Goal: Task Accomplishment & Management: Use online tool/utility

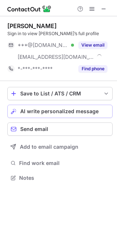
scroll to position [173, 117]
click at [79, 110] on span "AI write personalized message" at bounding box center [59, 111] width 79 height 6
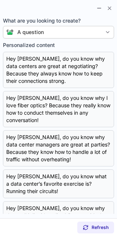
scroll to position [161, 117]
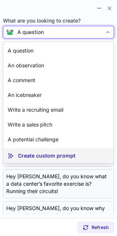
click at [33, 153] on p "Create custom prompt" at bounding box center [47, 155] width 58 height 7
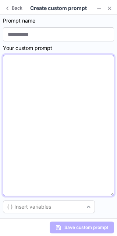
click at [14, 65] on textarea at bounding box center [59, 125] width 112 height 141
paste textarea "**********"
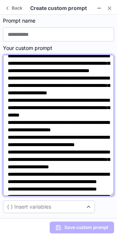
scroll to position [0, 0]
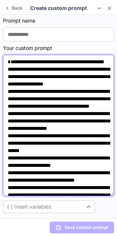
drag, startPoint x: 23, startPoint y: 68, endPoint x: 7, endPoint y: 66, distance: 15.6
click at [7, 66] on textarea at bounding box center [59, 125] width 112 height 141
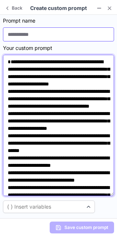
type textarea "**********"
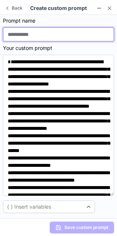
click at [48, 35] on input at bounding box center [59, 34] width 112 height 14
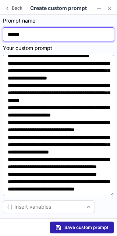
scroll to position [72, 0]
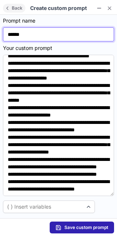
type input "******"
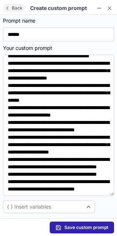
click at [6, 7] on span at bounding box center [7, 8] width 6 height 6
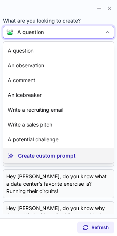
click at [33, 156] on p "Create custom prompt" at bounding box center [47, 155] width 58 height 7
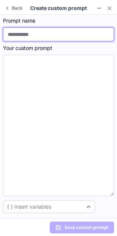
click at [17, 37] on input at bounding box center [59, 34] width 112 height 14
type input "********"
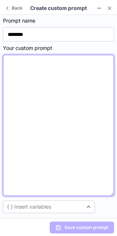
click at [15, 60] on textarea at bounding box center [59, 125] width 112 height 141
paste textarea "**********"
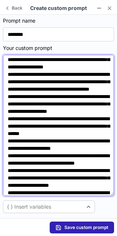
scroll to position [0, 0]
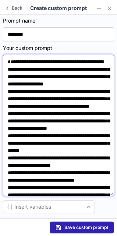
drag, startPoint x: 23, startPoint y: 69, endPoint x: 7, endPoint y: 68, distance: 15.9
click at [7, 68] on textarea at bounding box center [59, 125] width 112 height 141
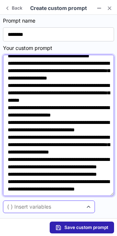
type textarea "**********"
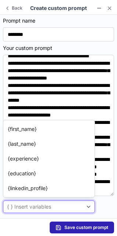
click at [48, 203] on div "{ } Insert variables" at bounding box center [43, 206] width 80 height 7
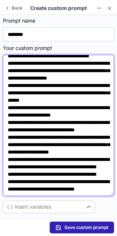
click at [38, 88] on textarea at bounding box center [59, 125] width 112 height 141
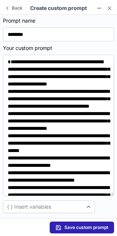
click at [25, 47] on label "Your custom prompt" at bounding box center [59, 47] width 112 height 7
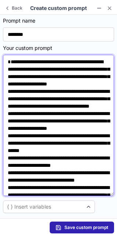
click at [25, 55] on textarea at bounding box center [59, 125] width 112 height 141
click at [79, 74] on textarea at bounding box center [59, 125] width 112 height 141
click at [39, 103] on textarea at bounding box center [59, 125] width 112 height 141
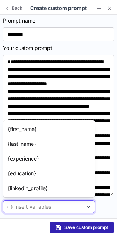
click at [89, 206] on span at bounding box center [89, 207] width 6 height 6
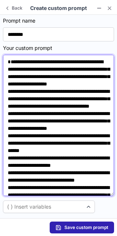
click at [69, 82] on textarea at bounding box center [59, 125] width 112 height 141
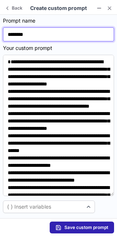
click at [31, 29] on input "********" at bounding box center [59, 34] width 112 height 14
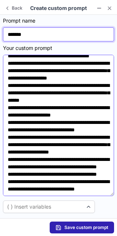
scroll to position [124, 0]
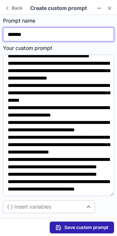
type input "******"
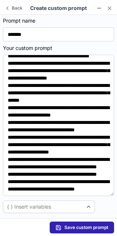
click at [59, 8] on section "Create custom prompt" at bounding box center [59, 7] width 70 height 7
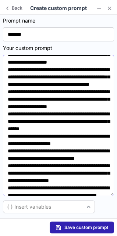
scroll to position [0, 0]
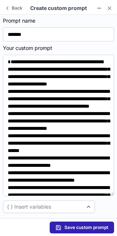
click at [12, 17] on section "Prompt name ****** Your custom prompt { } Insert variables" at bounding box center [58, 116] width 117 height 203
click at [47, 8] on section "Create custom prompt" at bounding box center [59, 7] width 70 height 7
click at [7, 6] on span at bounding box center [7, 8] width 6 height 6
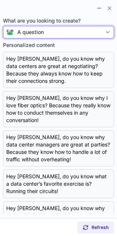
click at [29, 28] on div "A question" at bounding box center [59, 32] width 112 height 13
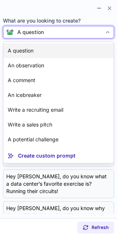
click at [13, 50] on p "A question" at bounding box center [21, 50] width 26 height 7
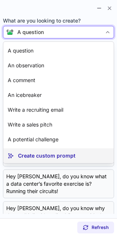
click at [45, 156] on p "Create custom prompt" at bounding box center [47, 155] width 58 height 7
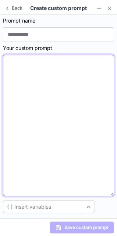
click at [8, 59] on textarea at bounding box center [59, 125] width 112 height 141
paste textarea "**********"
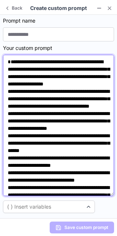
scroll to position [120, 0]
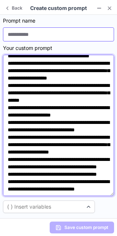
type textarea "**********"
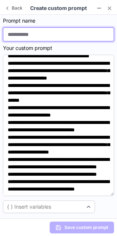
click at [55, 32] on input at bounding box center [59, 34] width 112 height 14
type input "********"
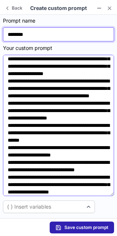
scroll to position [0, 0]
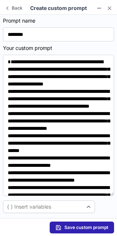
click at [28, 47] on label "Your custom prompt" at bounding box center [59, 47] width 112 height 7
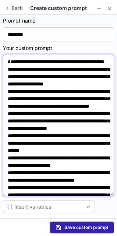
click at [28, 55] on textarea at bounding box center [59, 125] width 112 height 141
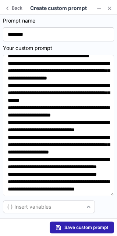
click at [23, 46] on label "Your custom prompt" at bounding box center [59, 47] width 112 height 7
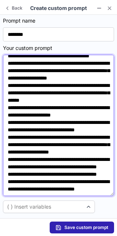
click at [23, 55] on textarea at bounding box center [59, 125] width 112 height 141
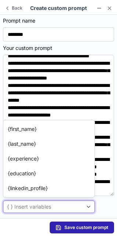
click at [61, 207] on div "{ } Insert variables" at bounding box center [43, 206] width 80 height 7
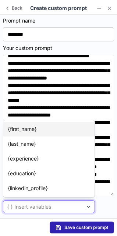
click at [35, 127] on p "{first_name}" at bounding box center [22, 128] width 29 height 7
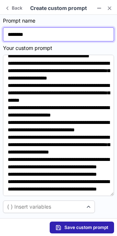
click at [33, 34] on input "********" at bounding box center [59, 34] width 112 height 14
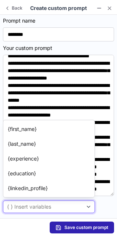
click at [38, 206] on div "{ } Insert variables" at bounding box center [29, 206] width 44 height 7
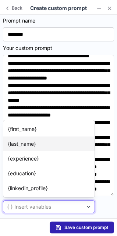
click at [23, 137] on article "{last_name}" at bounding box center [49, 143] width 92 height 15
type textarea "**********"
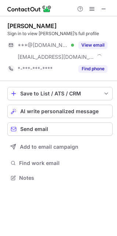
scroll to position [173, 117]
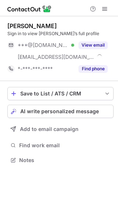
scroll to position [155, 118]
click at [81, 109] on span "AI write personalized message" at bounding box center [59, 111] width 79 height 6
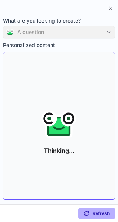
scroll to position [143, 118]
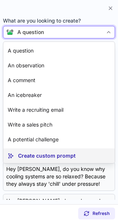
click at [48, 156] on p "Create custom prompt" at bounding box center [47, 155] width 58 height 7
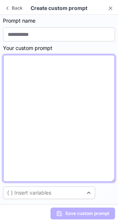
click at [14, 62] on textarea at bounding box center [59, 118] width 112 height 127
paste textarea "**********"
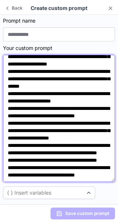
scroll to position [0, 0]
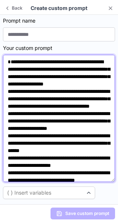
drag, startPoint x: 23, startPoint y: 69, endPoint x: 16, endPoint y: 71, distance: 7.3
click at [16, 71] on textarea at bounding box center [59, 118] width 112 height 127
drag, startPoint x: 23, startPoint y: 69, endPoint x: 7, endPoint y: 68, distance: 15.5
click at [7, 68] on textarea at bounding box center [59, 118] width 112 height 127
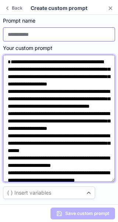
type textarea "**********"
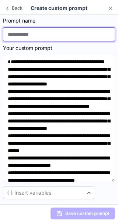
click at [44, 35] on input at bounding box center [59, 34] width 112 height 14
type input "********"
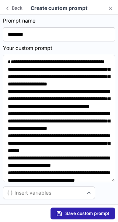
click at [77, 211] on span "Save custom prompt" at bounding box center [87, 213] width 44 height 6
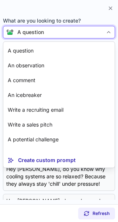
click at [105, 31] on div at bounding box center [109, 32] width 12 height 12
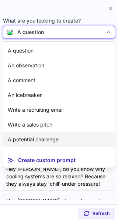
scroll to position [13, 0]
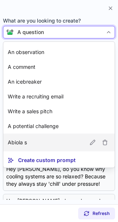
click at [19, 142] on p "Abiola s" at bounding box center [17, 142] width 19 height 7
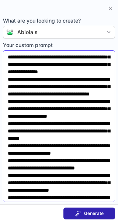
scroll to position [0, 0]
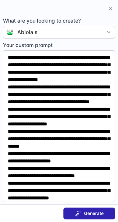
click at [91, 212] on span "Generate" at bounding box center [94, 213] width 20 height 6
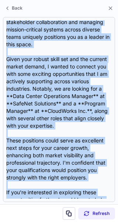
scroll to position [317, 0]
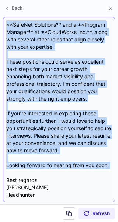
drag, startPoint x: 8, startPoint y: 74, endPoint x: 57, endPoint y: 171, distance: 109.7
click at [57, 171] on div "Subject: Exciting Opportunities in Data Center Management & Operations** Body: …" at bounding box center [59, 109] width 106 height 178
copy div "Hi Alfred, I hope this message finds you well! I recently had the opportunity t…"
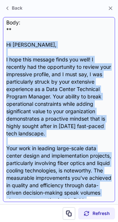
scroll to position [34, 0]
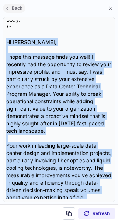
click at [7, 6] on span at bounding box center [7, 8] width 6 height 6
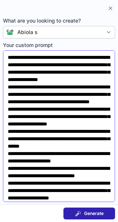
scroll to position [106, 0]
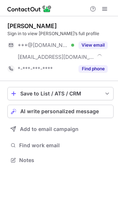
scroll to position [155, 118]
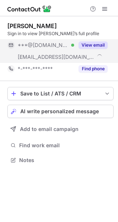
click at [86, 43] on button "View email" at bounding box center [93, 44] width 29 height 7
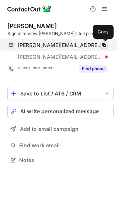
click at [103, 44] on span at bounding box center [104, 45] width 6 height 6
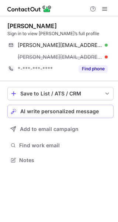
click at [88, 113] on span "AI write personalized message" at bounding box center [59, 111] width 79 height 6
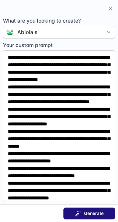
scroll to position [143, 118]
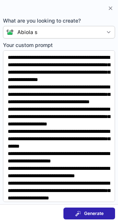
click at [89, 211] on span "Generate" at bounding box center [94, 213] width 20 height 6
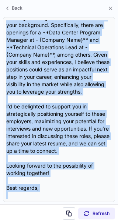
scroll to position [295, 0]
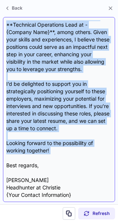
drag, startPoint x: 7, startPoint y: 68, endPoint x: 61, endPoint y: 159, distance: 105.3
click at [61, 159] on div "Subject: ** Exciting Career Opportunities for You! Body: ** Hi Alfred, I hope t…" at bounding box center [59, 109] width 106 height 178
copy div "Hi Alfred, I hope this message finds you well! My name is Abiola S., and I’m a …"
